Goal: Task Accomplishment & Management: Manage account settings

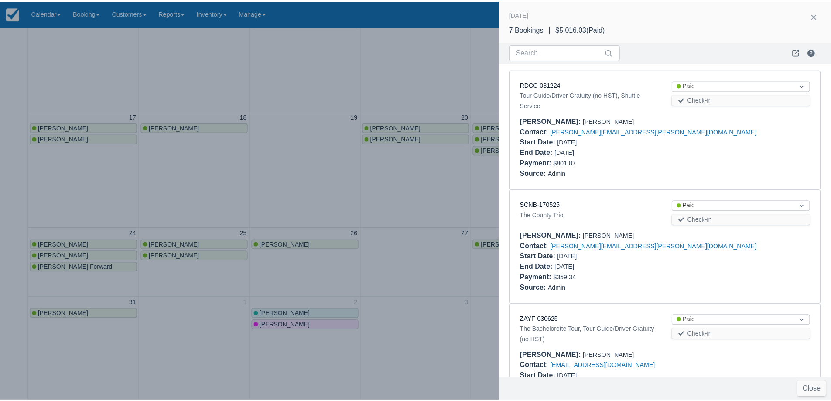
scroll to position [517, 0]
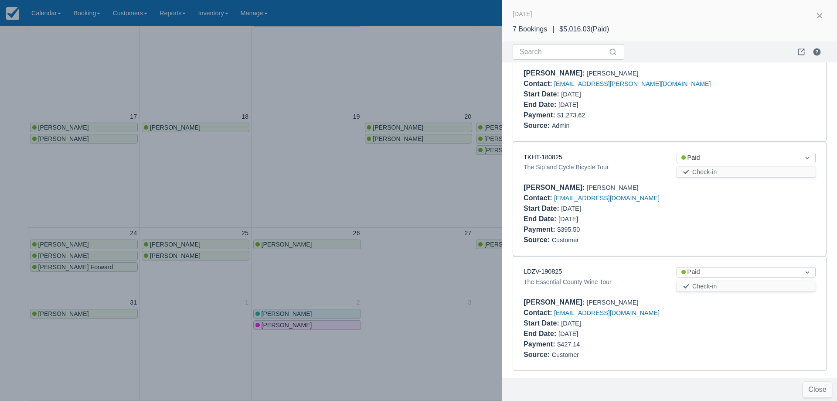
click at [321, 187] on div at bounding box center [418, 200] width 837 height 401
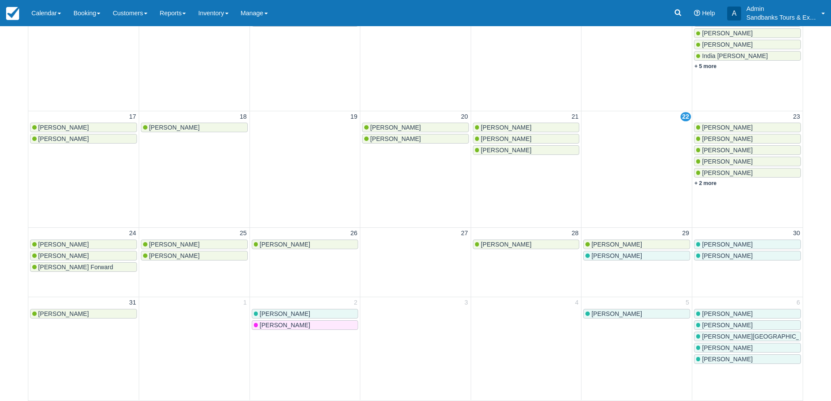
scroll to position [0, 0]
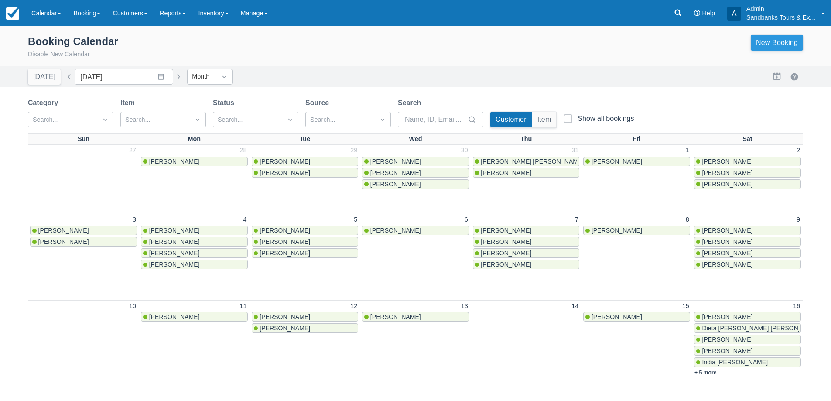
click at [767, 44] on link "New Booking" at bounding box center [777, 43] width 52 height 16
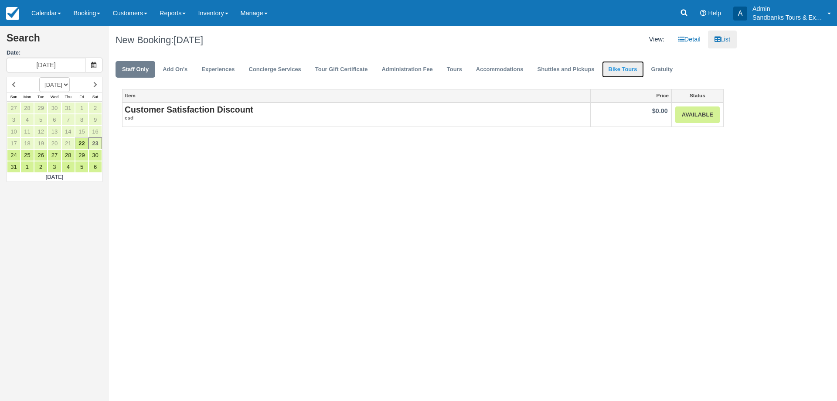
click at [628, 72] on link "Bike Tours" at bounding box center [623, 69] width 42 height 17
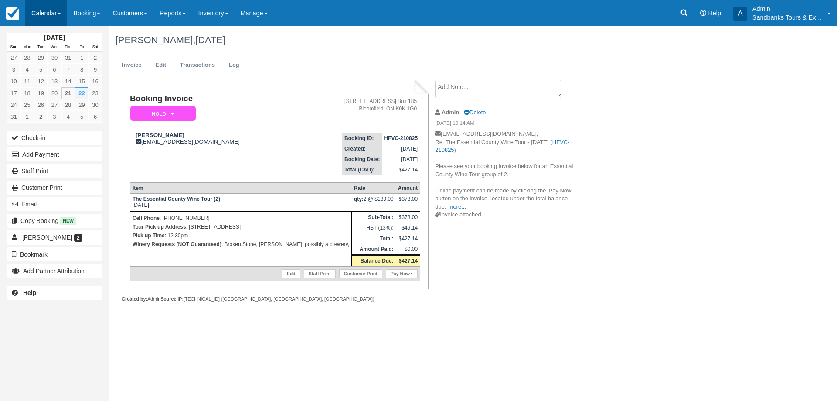
click at [48, 11] on link "Calendar" at bounding box center [46, 13] width 42 height 26
click at [48, 29] on link "Booking" at bounding box center [60, 37] width 69 height 18
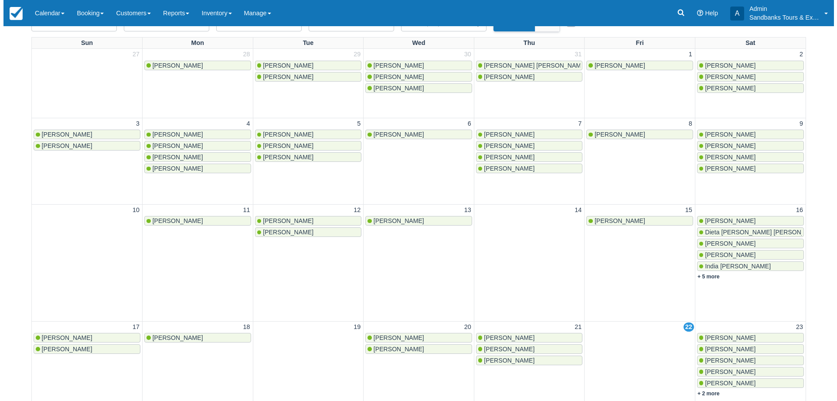
scroll to position [131, 0]
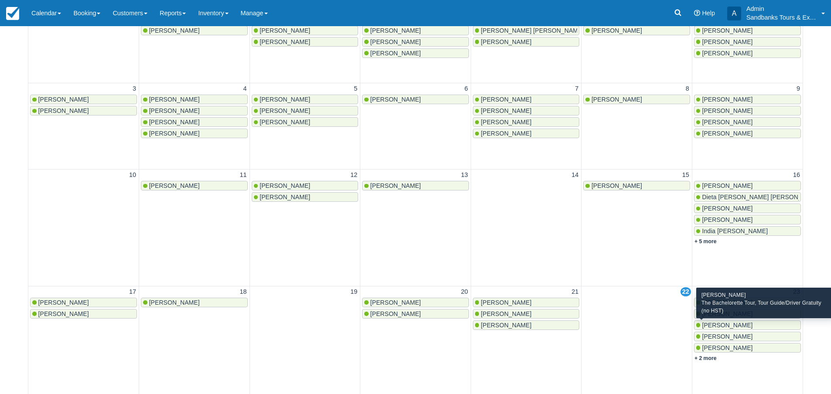
click at [724, 328] on span "[PERSON_NAME]" at bounding box center [727, 325] width 51 height 7
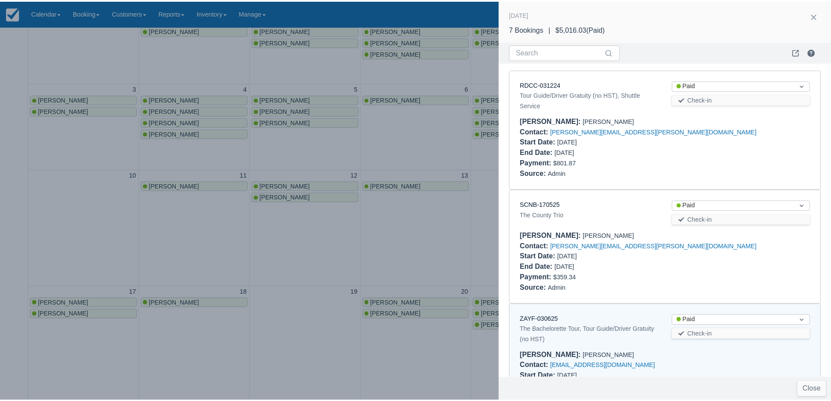
scroll to position [242, 0]
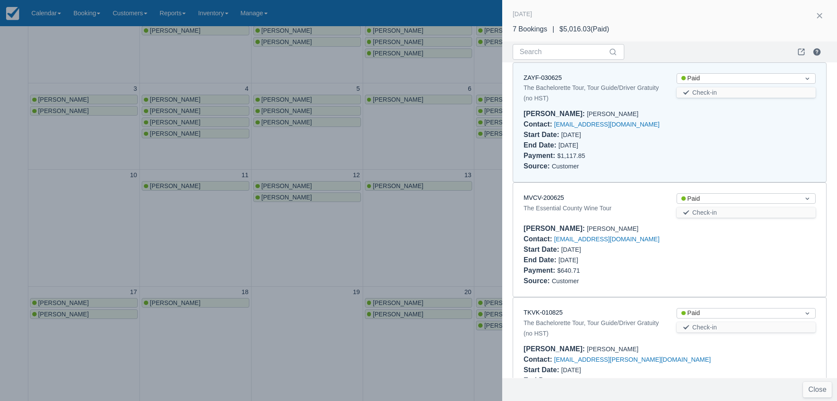
click at [554, 84] on div "The Bachelorette Tour, Tour Guide/Driver Gratuity (no HST)" at bounding box center [593, 92] width 139 height 21
click at [549, 81] on div "ZAYF-030625" at bounding box center [593, 78] width 139 height 10
click at [549, 80] on link "ZAYF-030625" at bounding box center [543, 77] width 38 height 7
click at [365, 248] on div at bounding box center [418, 200] width 837 height 401
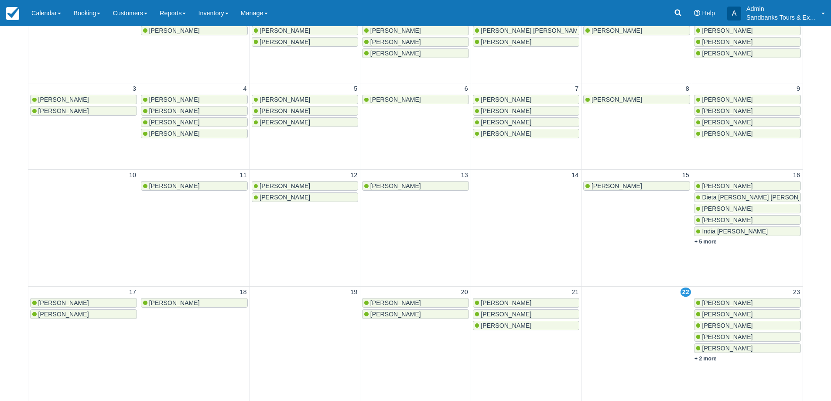
scroll to position [0, 0]
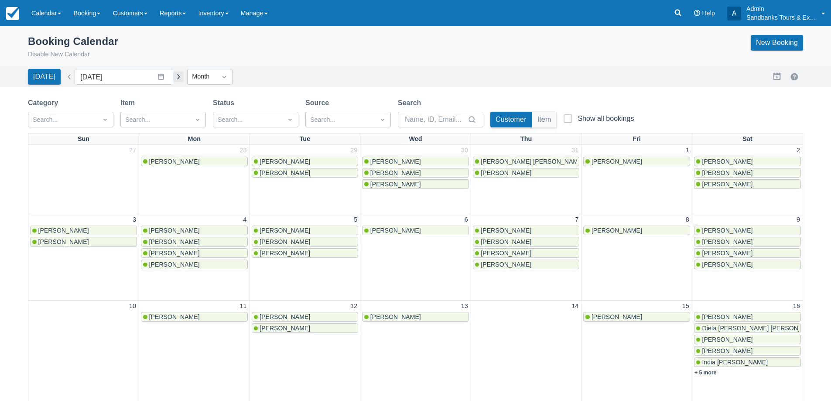
click at [173, 79] on button "button" at bounding box center [178, 77] width 10 height 10
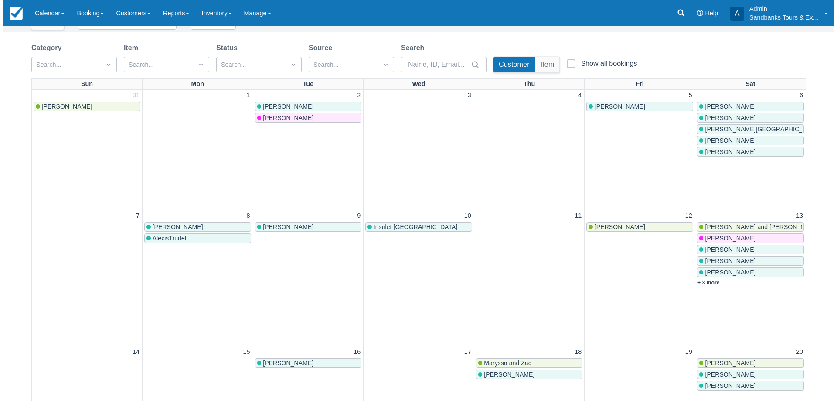
scroll to position [87, 0]
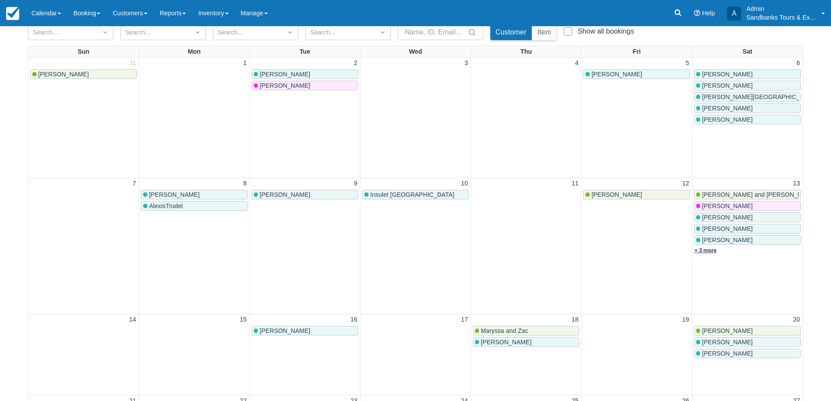
click at [706, 251] on link "+ 3 more" at bounding box center [705, 250] width 22 height 6
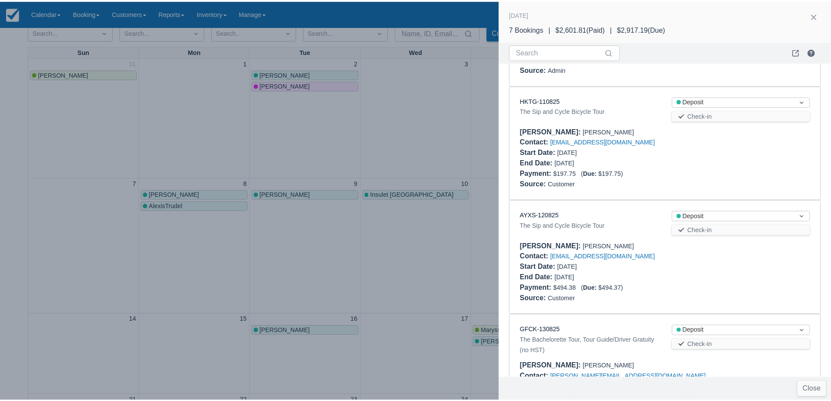
scroll to position [262, 0]
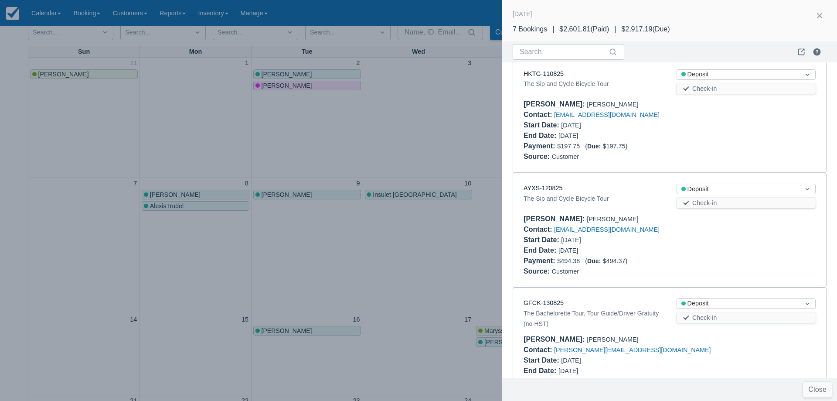
click at [353, 123] on div at bounding box center [418, 200] width 837 height 401
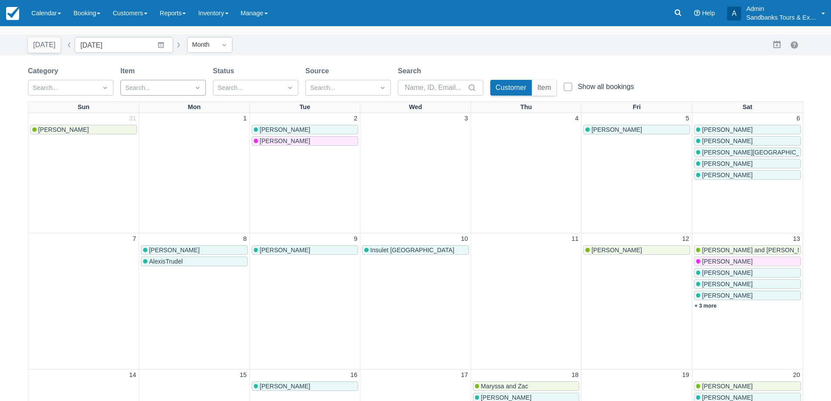
scroll to position [0, 0]
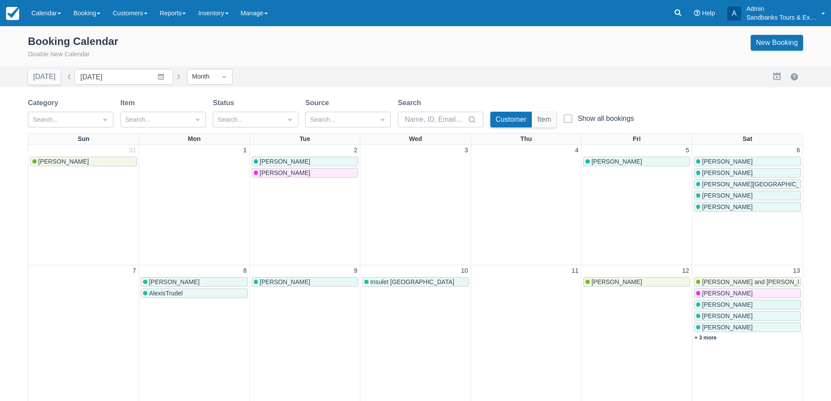
click at [173, 77] on button "button" at bounding box center [178, 77] width 10 height 10
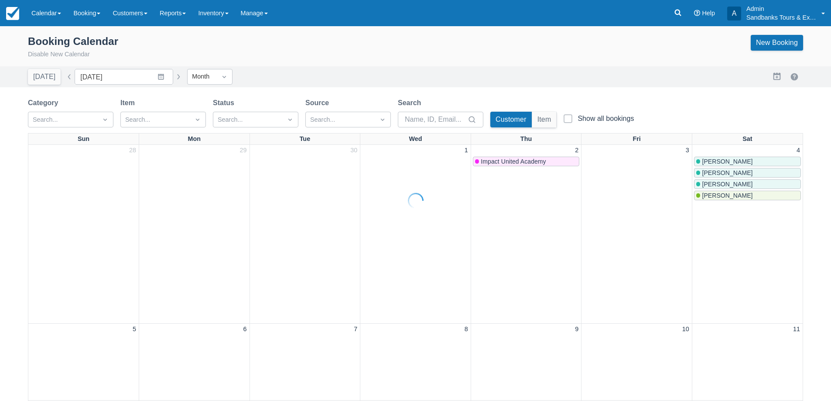
type input "October 2025"
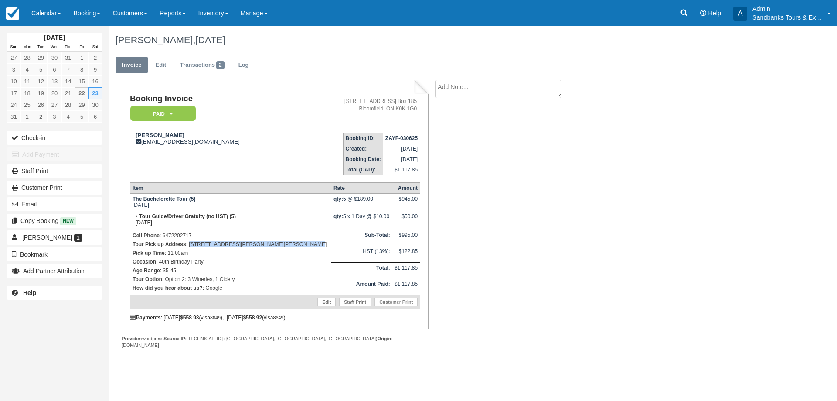
drag, startPoint x: 297, startPoint y: 245, endPoint x: 189, endPoint y: 243, distance: 108.2
click at [189, 243] on p "Tour Pick up Address : [STREET_ADDRESS][PERSON_NAME][PERSON_NAME]" at bounding box center [231, 244] width 196 height 9
copy p "[STREET_ADDRESS][PERSON_NAME][PERSON_NAME]"
click at [218, 219] on strong "Tour Guide/Driver Gratuity (no HST) (5)" at bounding box center [187, 216] width 97 height 6
drag, startPoint x: 188, startPoint y: 133, endPoint x: 133, endPoint y: 134, distance: 54.5
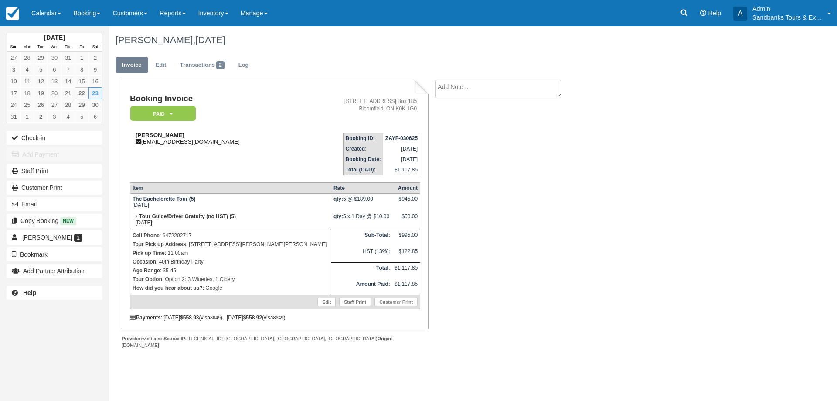
click at [133, 134] on div "Samantha Di Feo samanthadifeo13@hotmail.com" at bounding box center [214, 138] width 169 height 13
copy strong "[PERSON_NAME]"
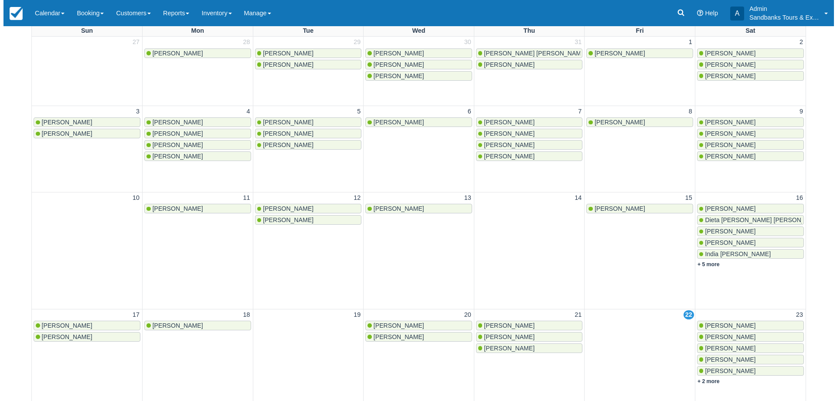
scroll to position [262, 0]
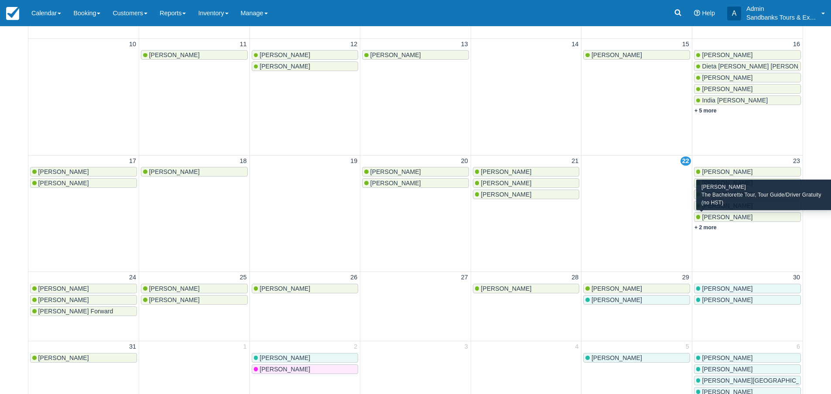
click at [716, 219] on span "[PERSON_NAME]" at bounding box center [727, 217] width 51 height 7
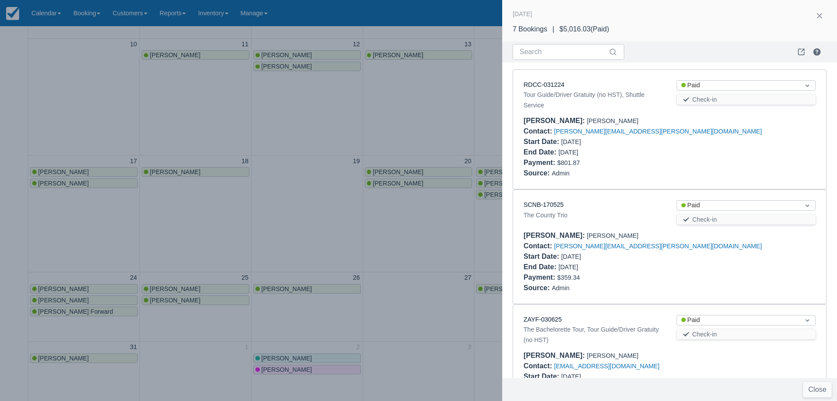
scroll to position [476, 0]
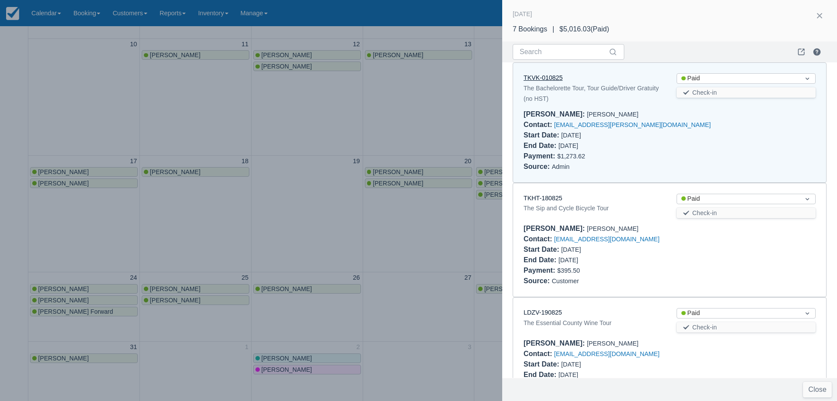
click at [554, 79] on link "TKVK-010825" at bounding box center [543, 77] width 39 height 7
click at [380, 232] on div at bounding box center [418, 200] width 837 height 401
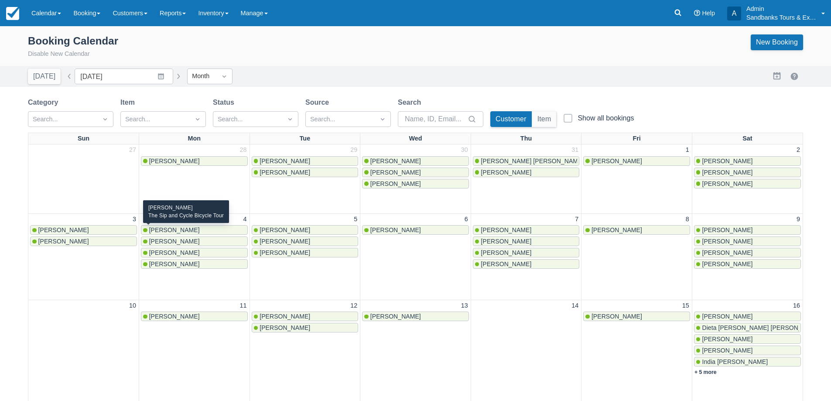
scroll to position [0, 0]
click at [175, 77] on button "button" at bounding box center [178, 77] width 10 height 10
type input "September 2025"
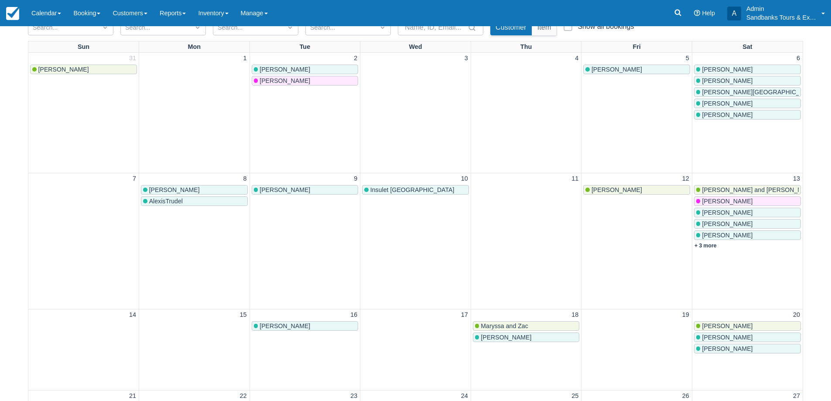
scroll to position [218, 0]
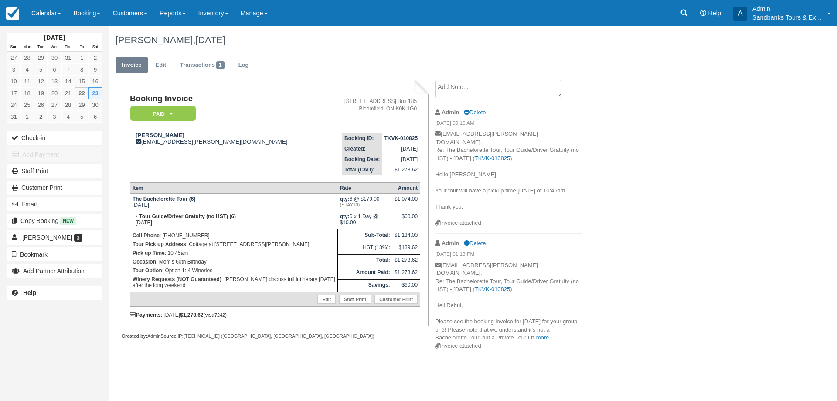
drag, startPoint x: 300, startPoint y: 243, endPoint x: 189, endPoint y: 246, distance: 110.8
click at [189, 246] on p "Tour Pick up Address : Cottage at [STREET_ADDRESS][PERSON_NAME]" at bounding box center [234, 244] width 203 height 9
copy p "Cottage at [STREET_ADDRESS][PERSON_NAME]"
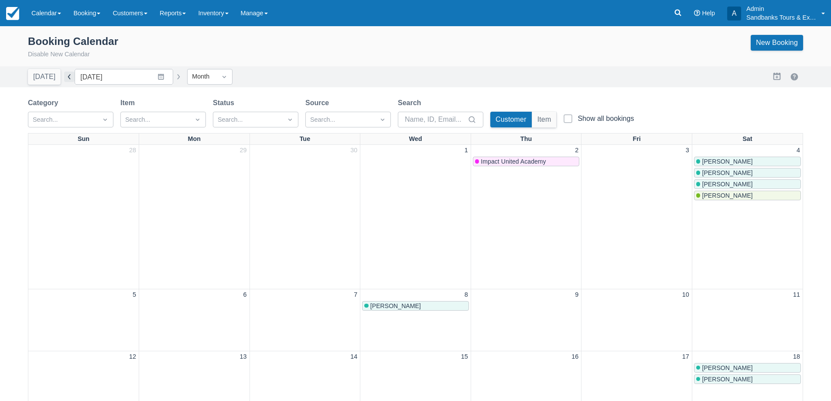
click at [70, 75] on button "button" at bounding box center [69, 77] width 10 height 10
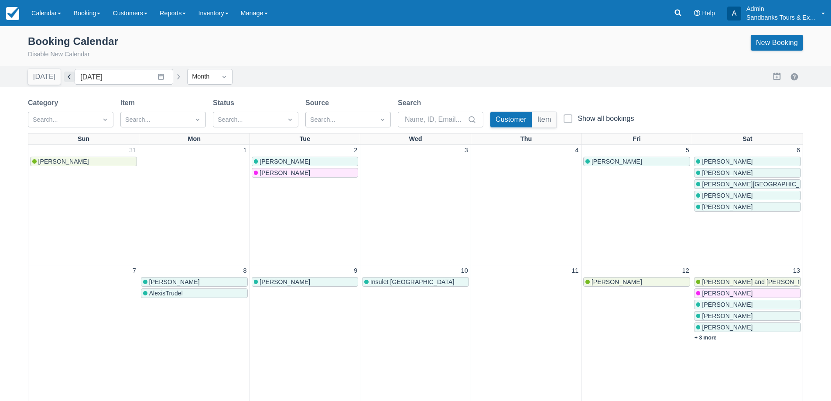
click at [68, 75] on button "button" at bounding box center [69, 77] width 10 height 10
type input "August 2025"
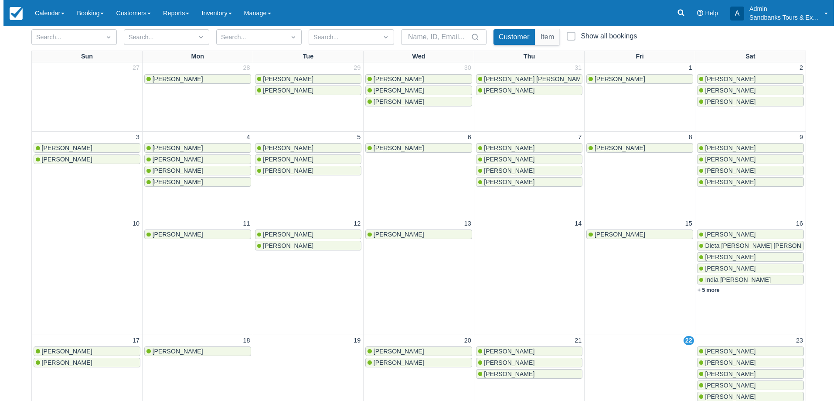
scroll to position [262, 0]
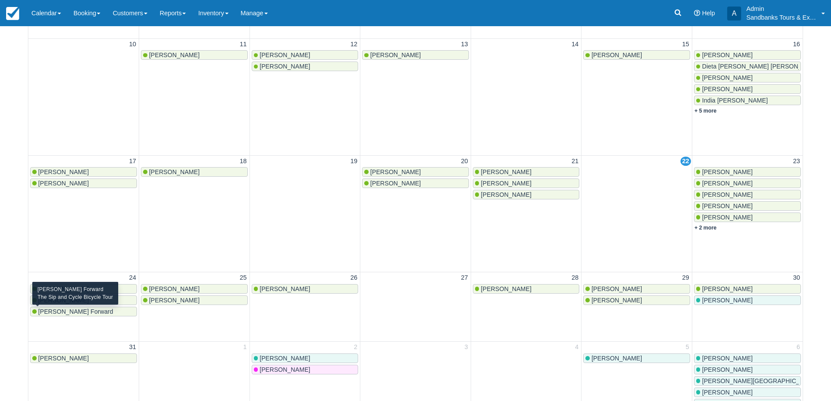
click at [61, 311] on span "[PERSON_NAME] Forward" at bounding box center [75, 311] width 75 height 7
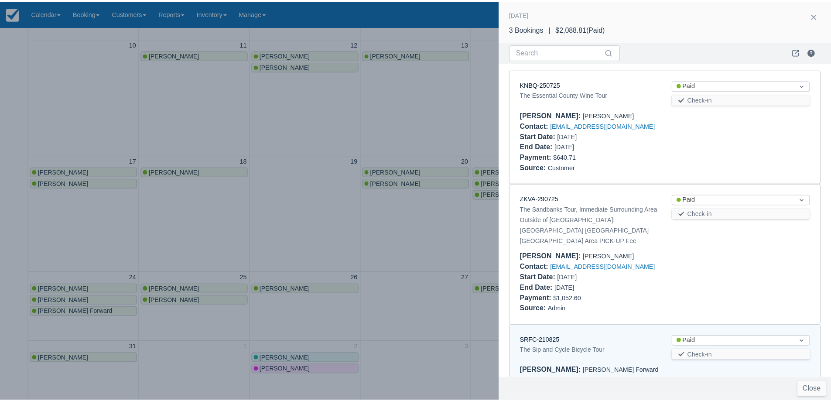
scroll to position [58, 0]
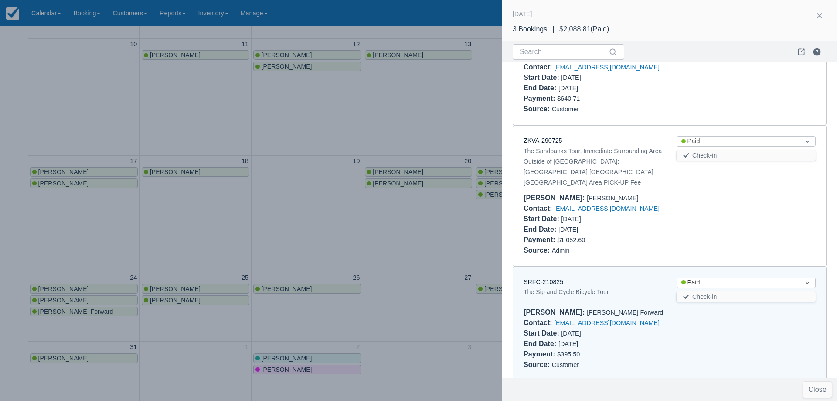
click at [545, 287] on div "The Sip and Cycle Bicycle Tour" at bounding box center [593, 292] width 139 height 10
click at [547, 278] on link "SRFC-210825" at bounding box center [544, 281] width 40 height 7
click at [290, 147] on div at bounding box center [418, 200] width 837 height 401
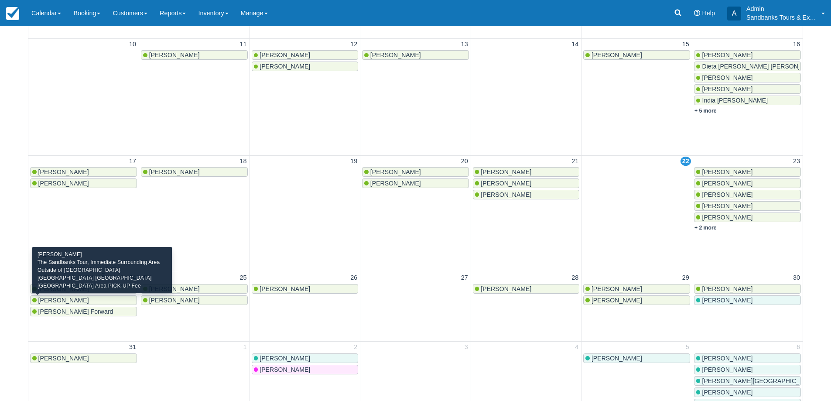
click at [64, 301] on span "[PERSON_NAME]" at bounding box center [63, 300] width 51 height 7
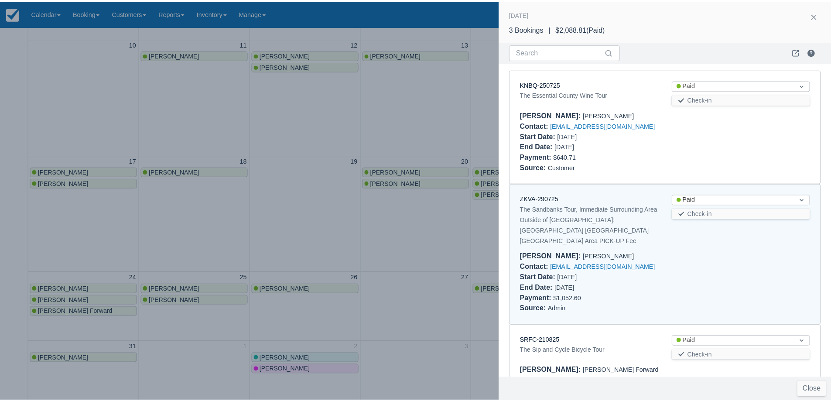
scroll to position [58, 0]
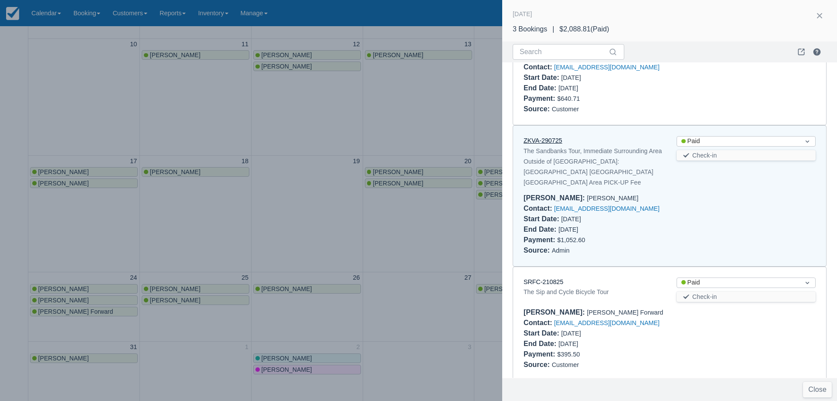
click at [557, 142] on link "ZKVA-290725" at bounding box center [543, 140] width 39 height 7
click at [263, 221] on div at bounding box center [418, 200] width 837 height 401
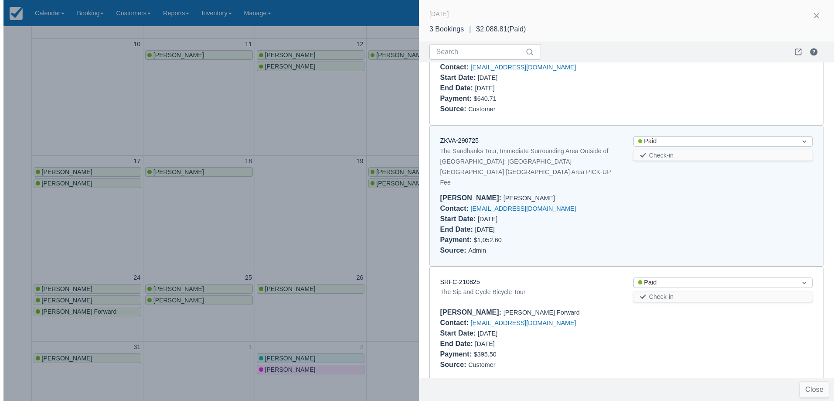
scroll to position [0, 0]
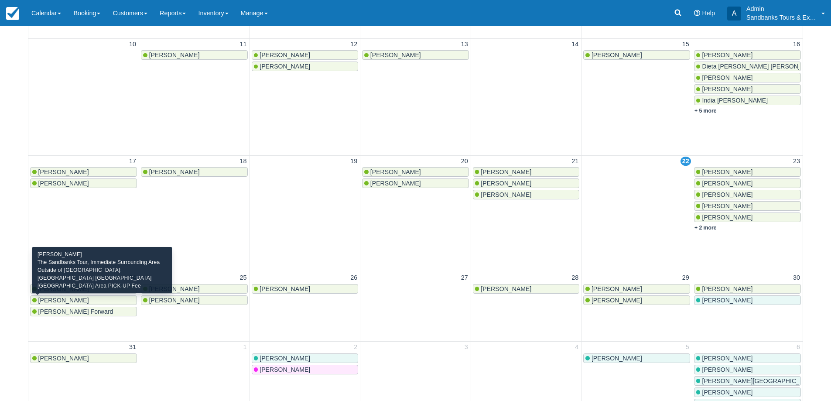
click at [69, 300] on span "[PERSON_NAME]" at bounding box center [63, 300] width 51 height 7
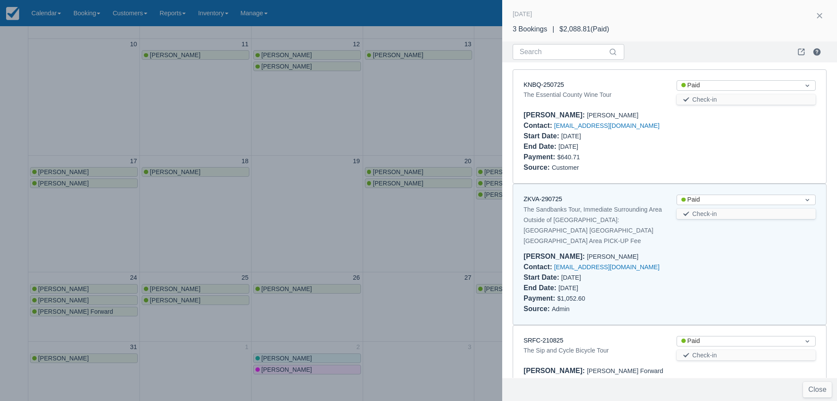
scroll to position [58, 0]
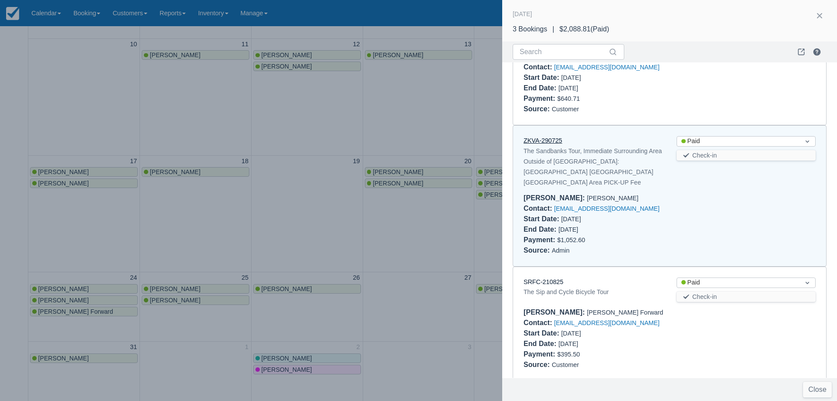
click at [542, 140] on link "ZKVA-290725" at bounding box center [543, 140] width 39 height 7
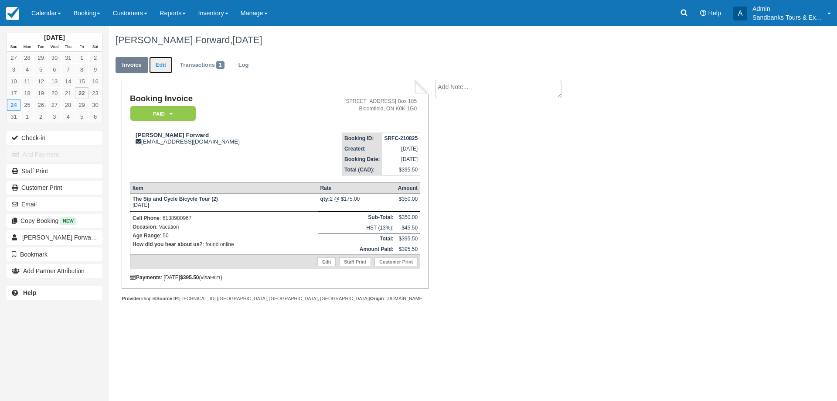
click at [165, 70] on link "Edit" at bounding box center [161, 65] width 24 height 17
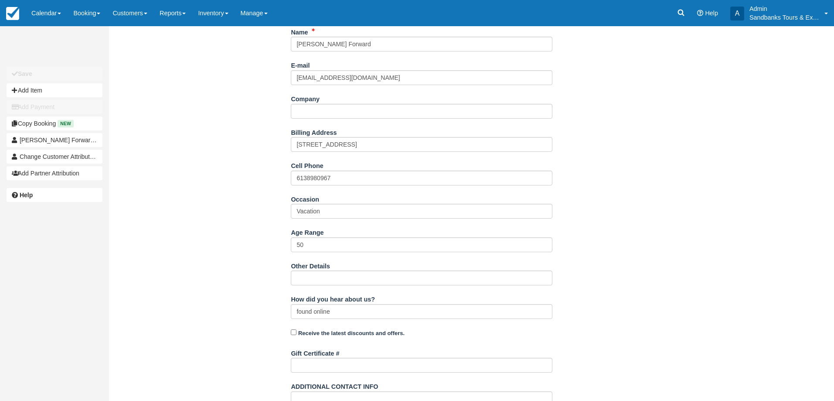
scroll to position [231, 0]
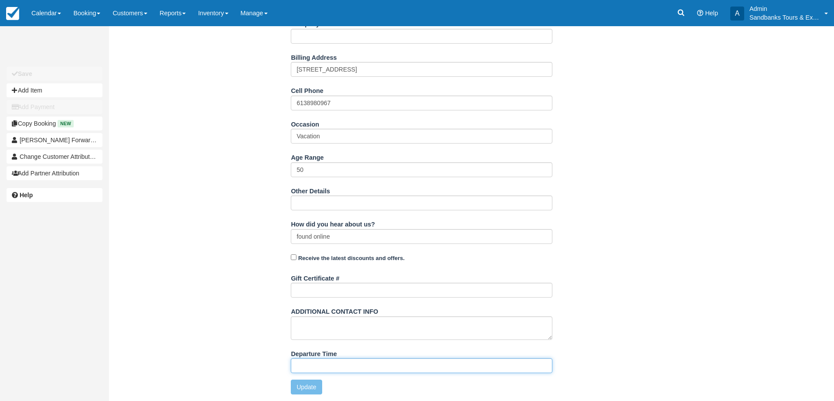
click at [317, 370] on input "Departure Time" at bounding box center [422, 365] width 262 height 15
type input "11:00am start time at 81 Cleminson"
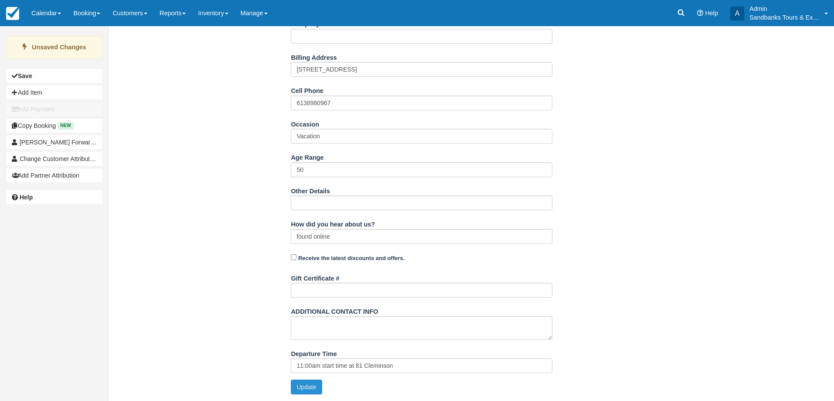
click at [307, 386] on button "Update" at bounding box center [306, 386] width 31 height 15
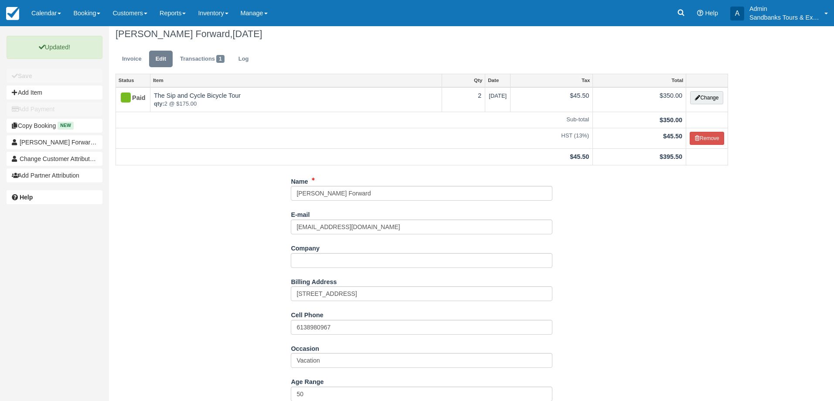
scroll to position [0, 0]
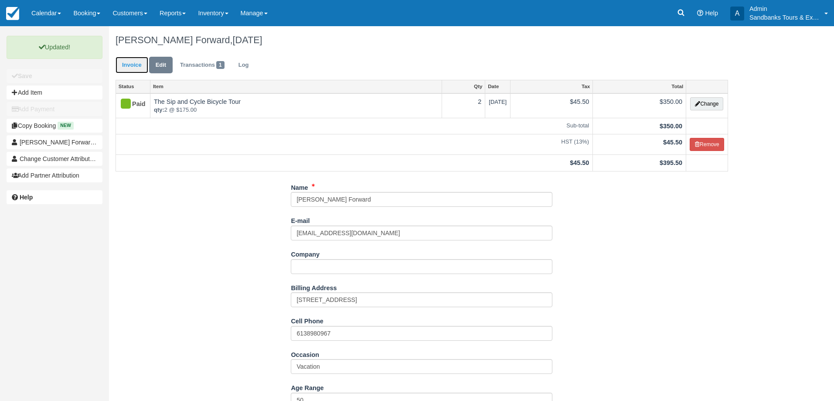
click at [128, 62] on link "Invoice" at bounding box center [132, 65] width 33 height 17
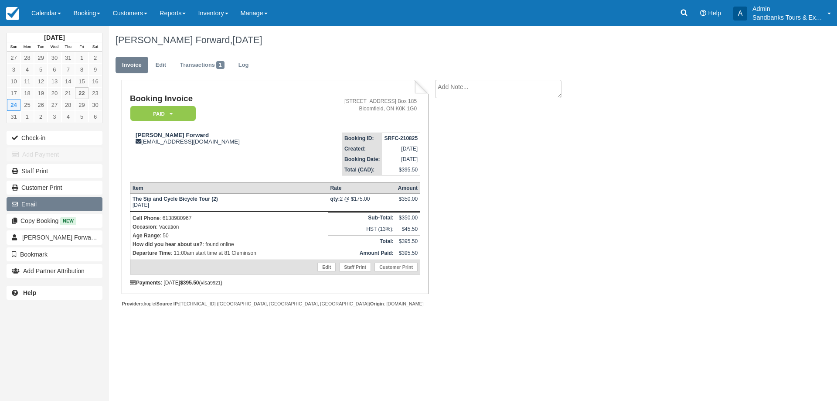
click at [44, 202] on button "Email" at bounding box center [55, 204] width 96 height 14
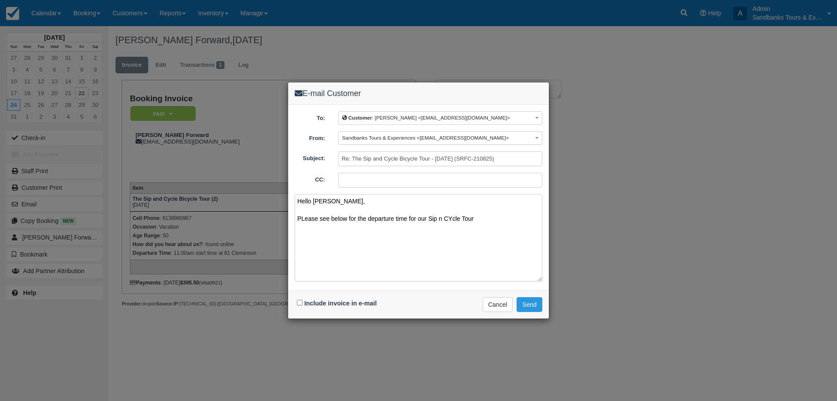
click at [454, 218] on textarea "Hello [PERSON_NAME], PLease see below for the departure time for our Sip n CYcl…" at bounding box center [419, 237] width 248 height 87
click at [304, 220] on textarea "Hello [PERSON_NAME], PLease see below for the departure time for our Sip n Cycl…" at bounding box center [419, 237] width 248 height 87
click at [475, 219] on textarea "Hello Tanya, Please see below for the departure time for our Sip n Cycle Tour" at bounding box center [419, 237] width 248 height 87
click at [304, 254] on textarea "Hello Tanya, Please see below for the departure time for our Sip n Cycle Tour a…" at bounding box center [419, 237] width 248 height 87
type textarea "Hello Tanya, Please see below for the departure time for our Sip n Cycle Tour a…"
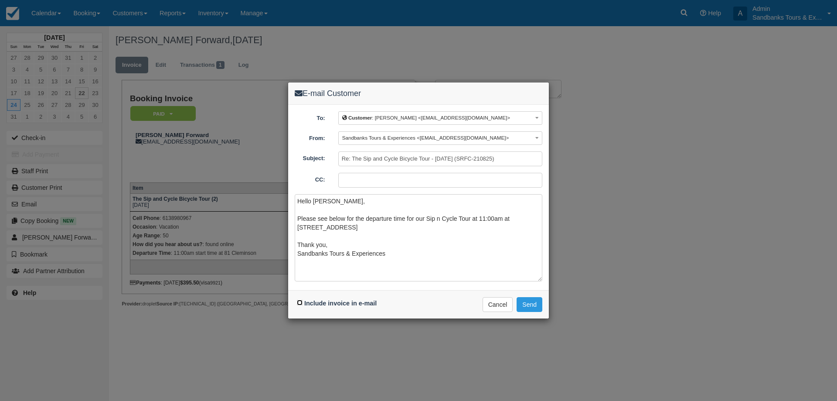
click at [300, 303] on input "Include invoice in e-mail" at bounding box center [300, 303] width 6 height 6
checkbox input "true"
click at [533, 300] on button "Send" at bounding box center [530, 304] width 26 height 15
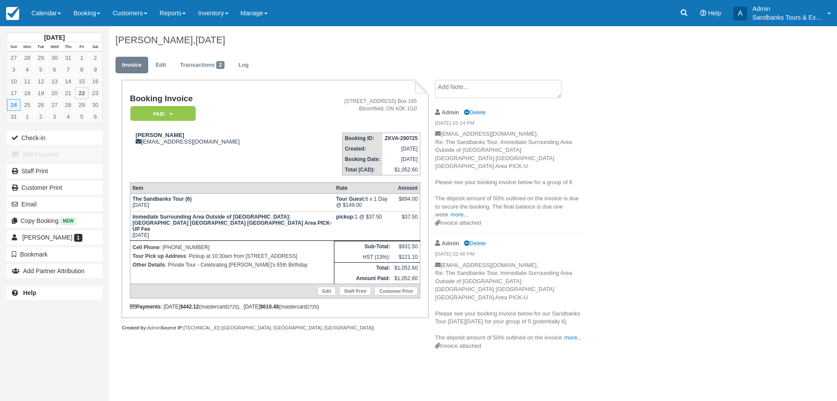
drag, startPoint x: 308, startPoint y: 251, endPoint x: 245, endPoint y: 251, distance: 63.2
click at [245, 252] on p "Tour Pick up Address : Pickup at 10:30am from 5 Dunnette Drive, Brighton" at bounding box center [232, 256] width 199 height 9
copy p "5 Dunnette Drive, Brighton"
click at [231, 260] on p "Other Details : Private Tour - Celebrating Louise's 65th Birthday" at bounding box center [232, 264] width 199 height 9
click at [159, 59] on link "Edit" at bounding box center [161, 65] width 24 height 17
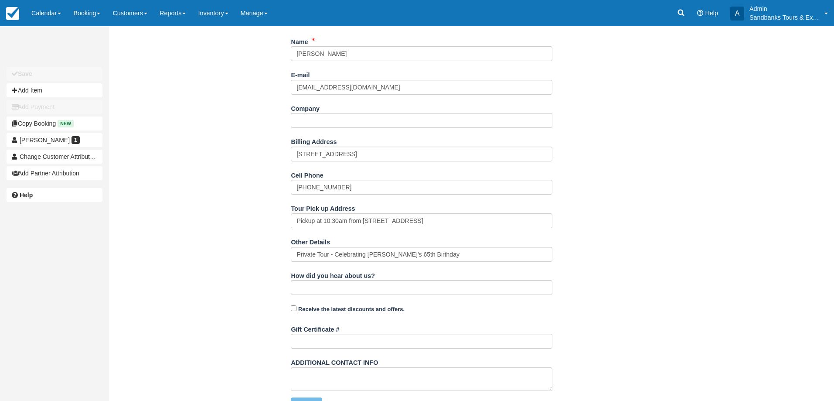
scroll to position [188, 0]
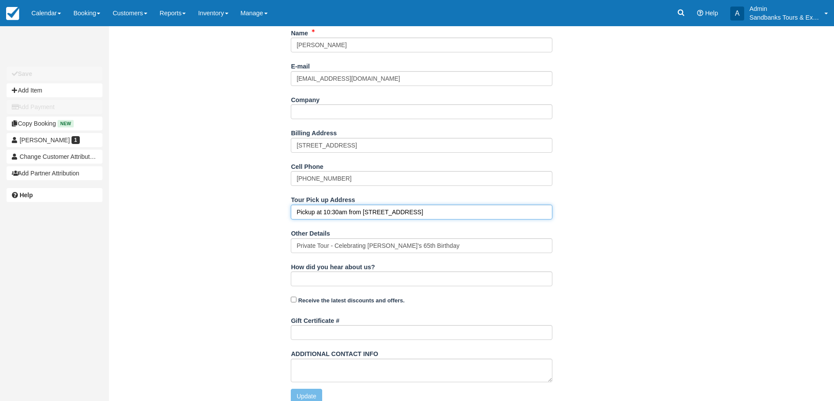
click at [337, 205] on input "Pickup at 10:30am from 5 Dunnette Drive, Brighton" at bounding box center [422, 212] width 262 height 15
type input "Pickup at 10:50am from 5 Dunnette Drive, Brighton"
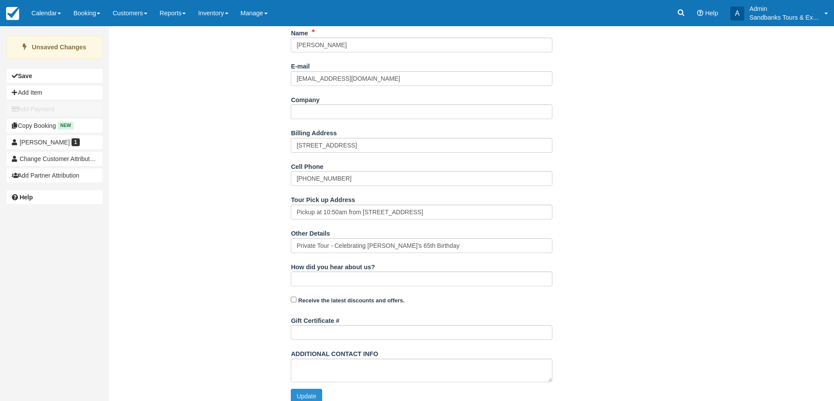
click at [312, 389] on button "Update" at bounding box center [306, 396] width 31 height 15
